Goal: Navigation & Orientation: Go to known website

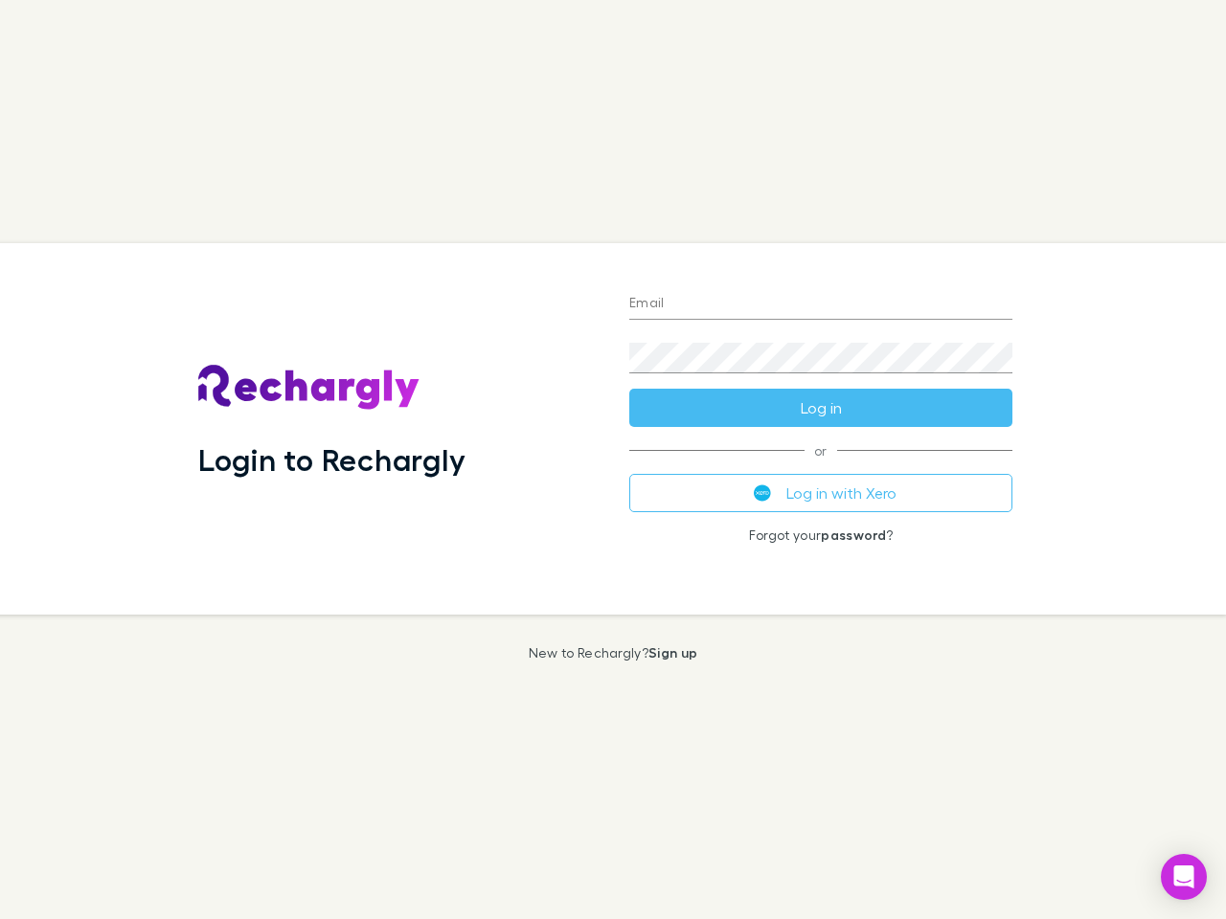
click at [613, 460] on div "Login to Rechargly" at bounding box center [398, 429] width 431 height 372
click at [821, 305] on input "Email" at bounding box center [820, 304] width 383 height 31
click at [821, 408] on form "Email Password Log in" at bounding box center [820, 350] width 383 height 153
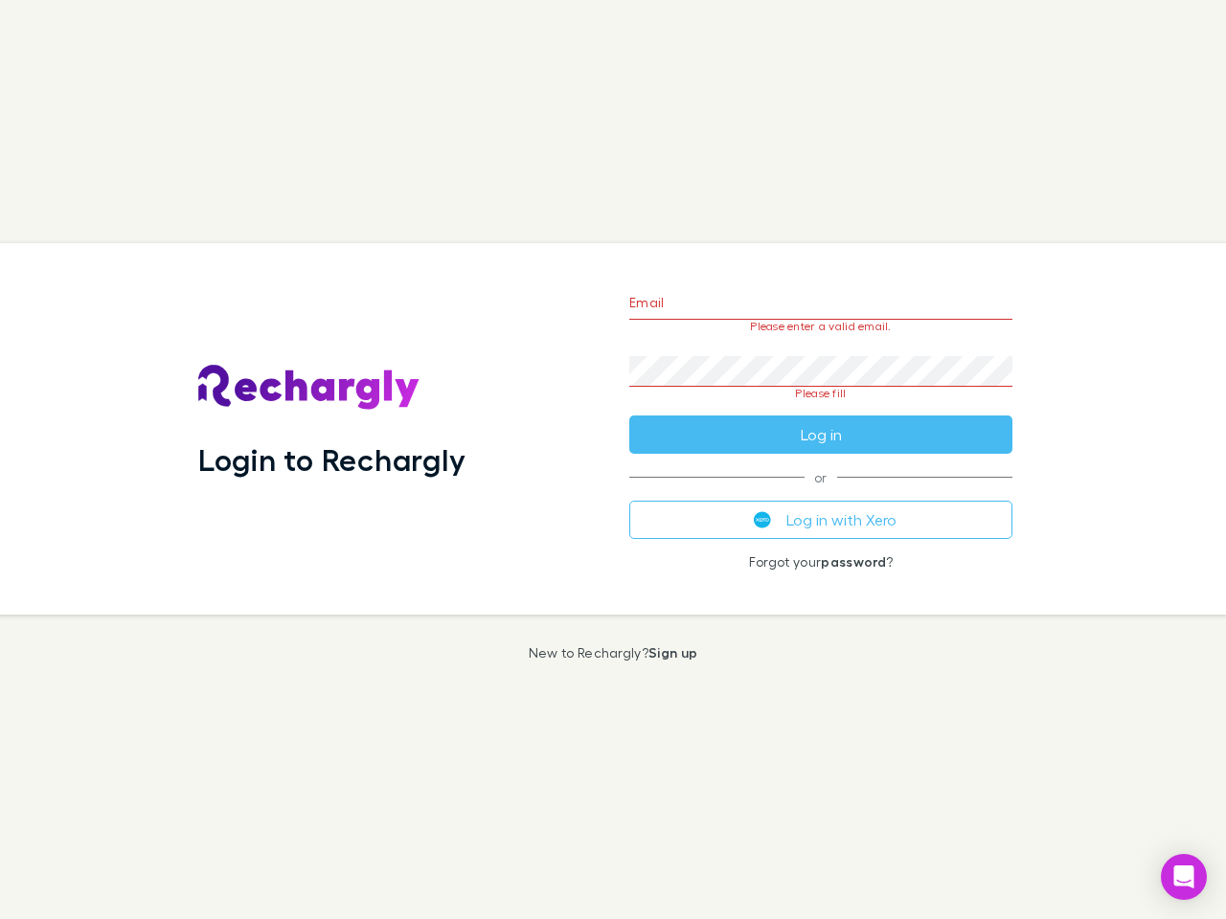
click at [821, 493] on div "Email Please enter a valid email. Password Please fill Log in or Log in with Xe…" at bounding box center [821, 429] width 414 height 372
click at [1184, 877] on icon "Open Intercom Messenger" at bounding box center [1184, 877] width 20 height 23
